Goal: Task Accomplishment & Management: Manage account settings

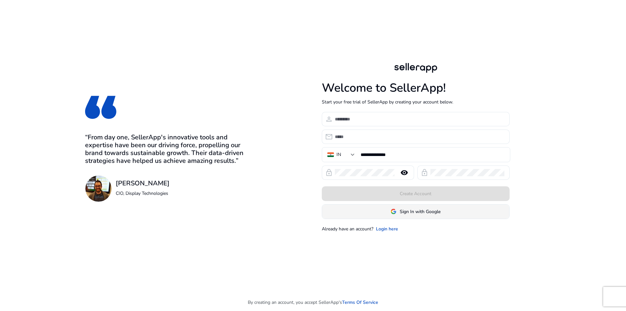
click at [417, 210] on span "Sign In with Google" at bounding box center [420, 211] width 41 height 7
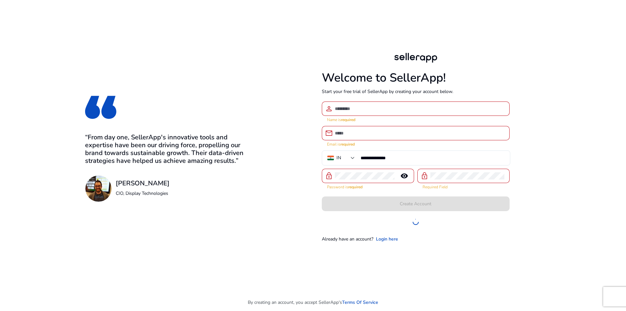
click at [351, 109] on input at bounding box center [420, 108] width 170 height 7
click at [570, 70] on div "**********" at bounding box center [313, 147] width 553 height 294
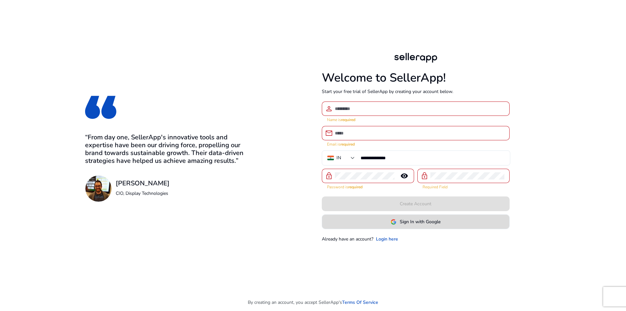
click at [405, 224] on span "Sign In with Google" at bounding box center [420, 221] width 41 height 7
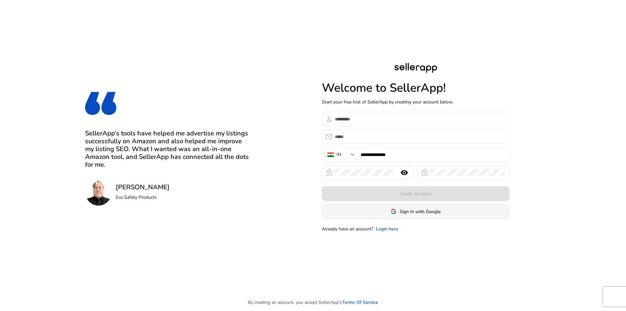
click at [405, 213] on span "Sign In with Google" at bounding box center [420, 211] width 41 height 7
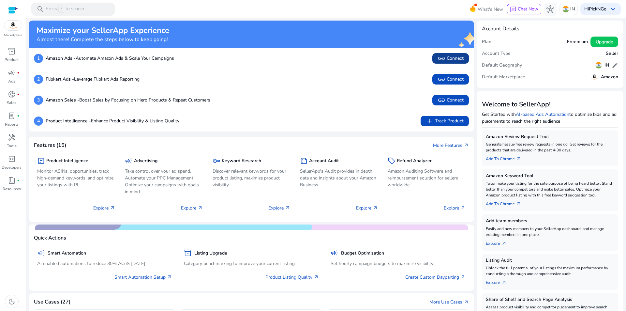
click at [447, 59] on span "link Connect" at bounding box center [451, 58] width 26 height 8
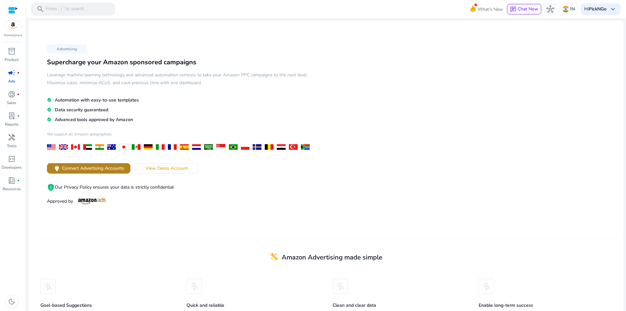
click at [93, 173] on span at bounding box center [89, 168] width 84 height 16
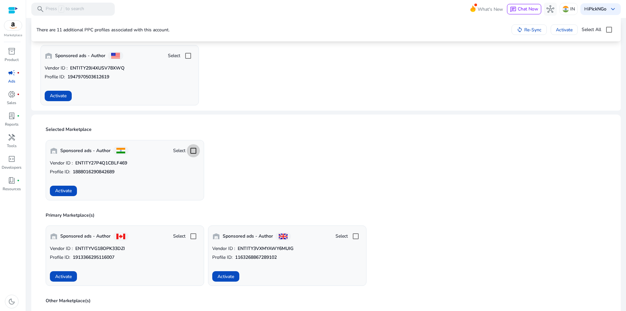
scroll to position [33, 0]
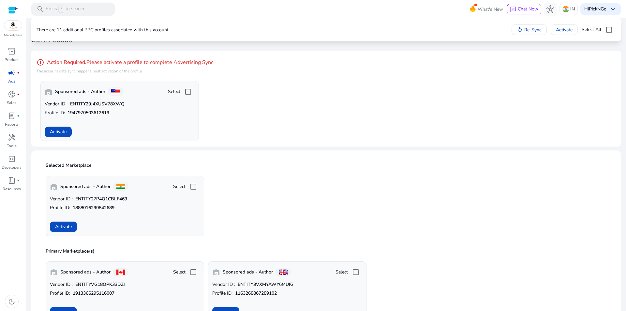
click at [67, 225] on span "Activate" at bounding box center [63, 226] width 17 height 7
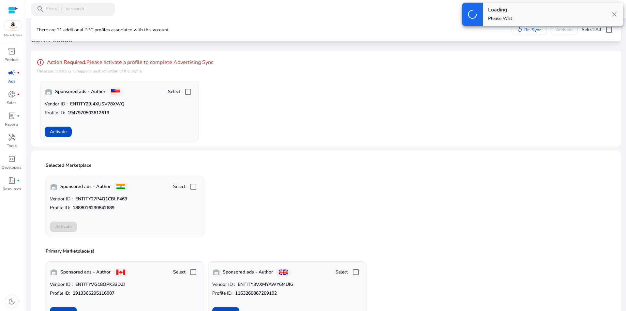
scroll to position [0, 0]
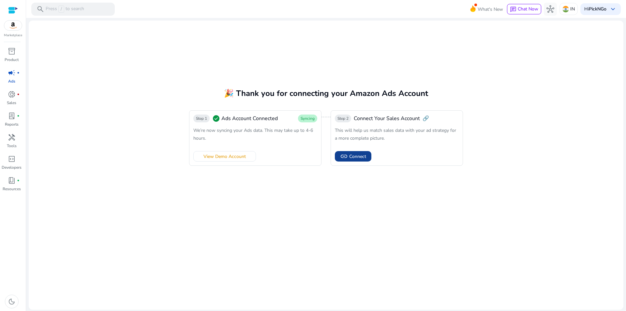
click at [356, 158] on span "Connect" at bounding box center [357, 156] width 17 height 7
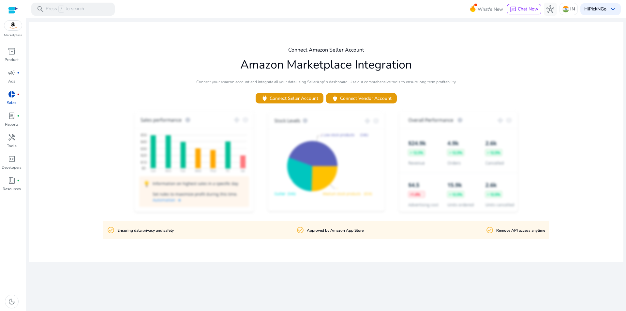
click at [417, 100] on div "Connect Amazon Seller Account Amazon Marketplace Integration Connect your amazo…" at bounding box center [326, 142] width 595 height 240
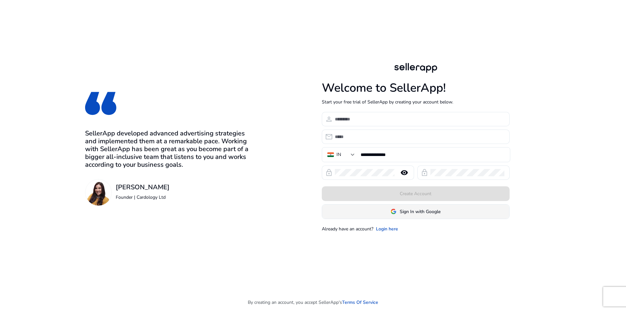
click at [400, 212] on span "Sign In with Google" at bounding box center [416, 211] width 50 height 7
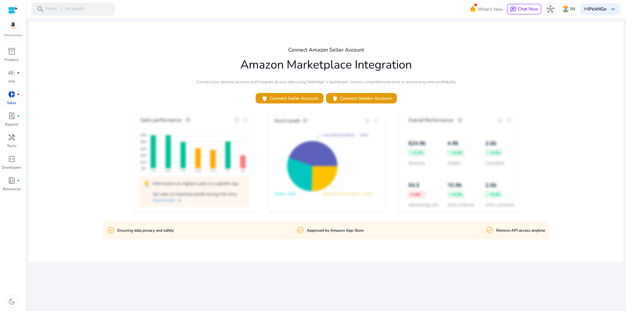
click at [452, 92] on div "Connect Amazon Seller Account Amazon Marketplace Integration Connect your amazo…" at bounding box center [326, 142] width 595 height 240
click at [297, 101] on span "power Connect Seller Account" at bounding box center [289, 99] width 57 height 8
click at [13, 55] on span "inventory_2" at bounding box center [12, 51] width 8 height 8
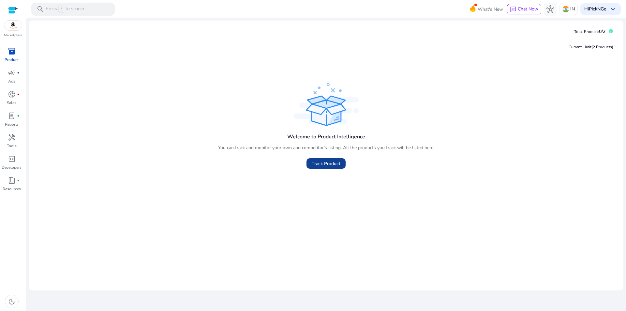
click at [328, 166] on span "Track Product" at bounding box center [326, 163] width 29 height 7
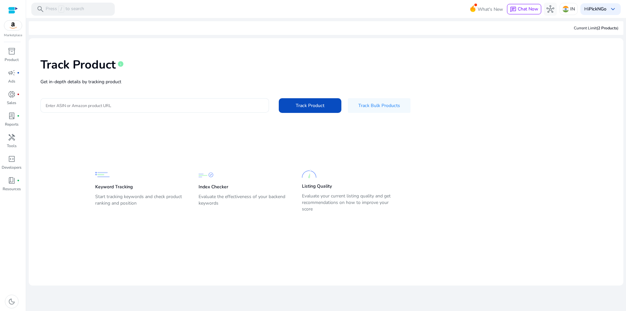
click at [70, 107] on input "Enter ASIN or Amazon product URL" at bounding box center [155, 105] width 218 height 7
click at [11, 76] on span "campaign" at bounding box center [12, 73] width 8 height 8
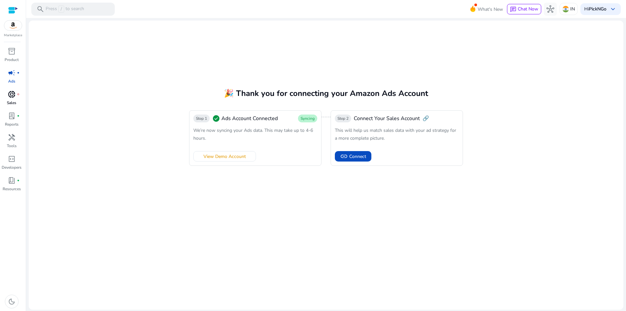
click at [12, 96] on span "donut_small" at bounding box center [12, 94] width 8 height 8
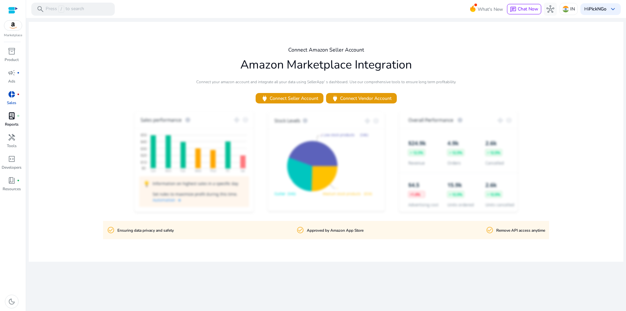
click at [6, 122] on p "Reports" at bounding box center [12, 124] width 14 height 6
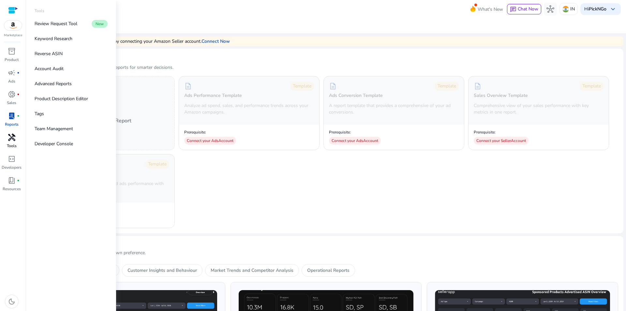
click at [14, 141] on span "handyman" at bounding box center [12, 137] width 8 height 8
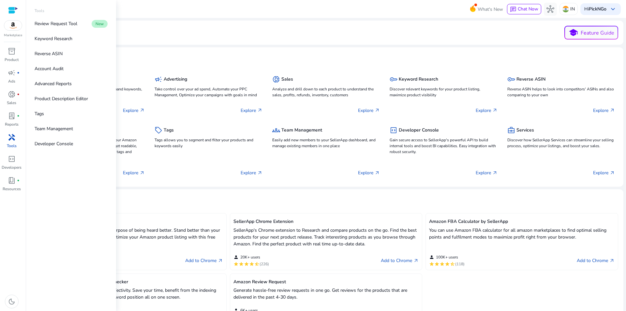
click at [11, 29] on img at bounding box center [13, 26] width 18 height 10
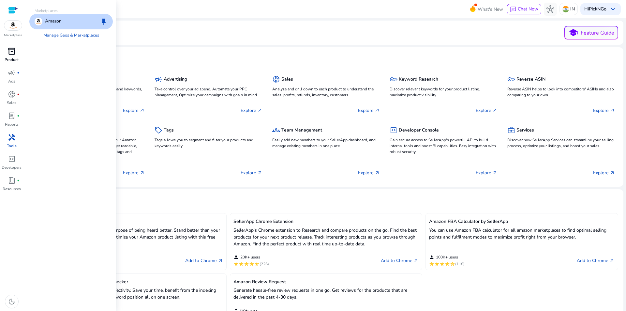
click at [14, 51] on span "inventory_2" at bounding box center [12, 51] width 8 height 8
